Goal: Transaction & Acquisition: Purchase product/service

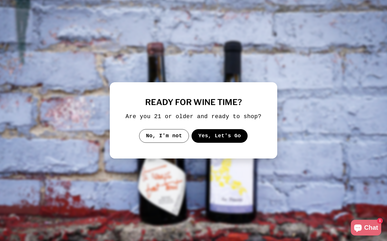
click at [205, 143] on button "Yes, Let's Go" at bounding box center [219, 136] width 56 height 14
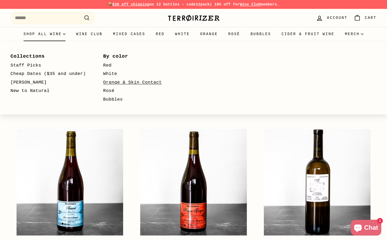
click at [122, 79] on link "Orange & Skin Contact" at bounding box center [141, 82] width 77 height 9
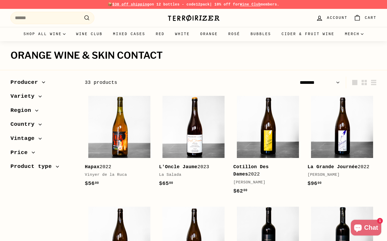
select select "******"
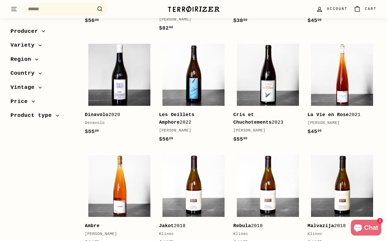
scroll to position [496, 0]
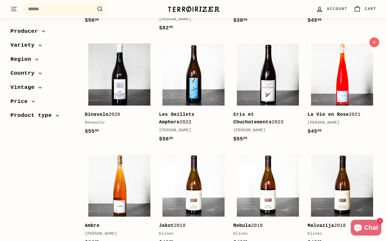
click at [343, 72] on img at bounding box center [342, 74] width 62 height 62
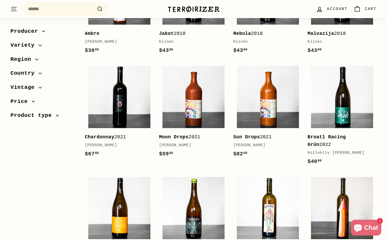
scroll to position [688, 0]
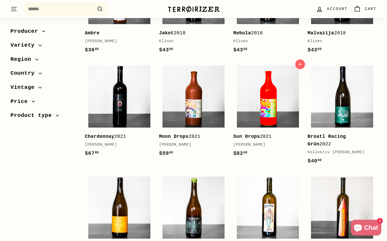
click at [263, 107] on img at bounding box center [268, 96] width 62 height 62
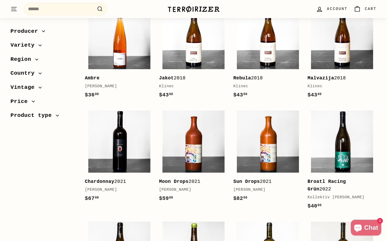
scroll to position [643, 0]
click at [162, 186] on div "[PERSON_NAME]" at bounding box center [191, 189] width 64 height 6
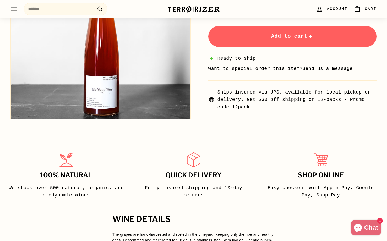
scroll to position [208, 0]
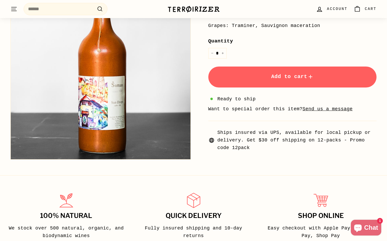
scroll to position [143, 0]
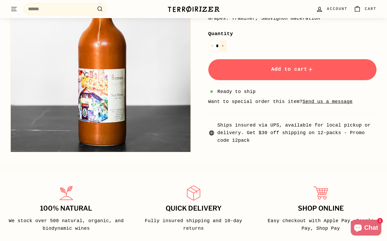
click at [224, 47] on button "+" at bounding box center [223, 46] width 8 height 11
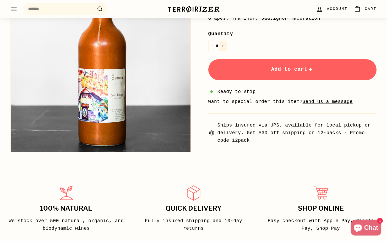
click at [224, 47] on button "+" at bounding box center [223, 46] width 8 height 11
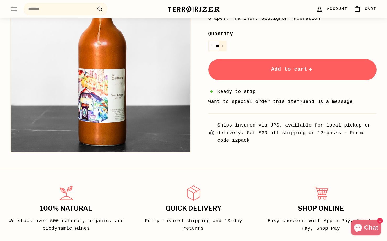
click at [224, 47] on button "+" at bounding box center [223, 46] width 8 height 11
type input "**"
click at [235, 75] on button "Add to cart" at bounding box center [292, 69] width 168 height 21
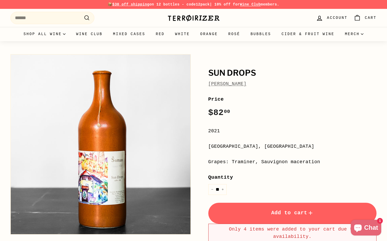
scroll to position [0, 0]
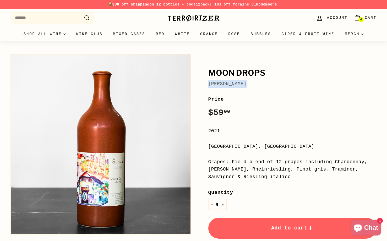
drag, startPoint x: 205, startPoint y: 83, endPoint x: 255, endPoint y: 82, distance: 49.7
click at [255, 82] on div "Moon Drops Radovan Šuman Price Regular price $59 00 $59.00 / 2021 Štajerska, Sl…" at bounding box center [286, 177] width 180 height 251
copy link "[PERSON_NAME]"
